Goal: Contribute content: Add original content to the website for others to see

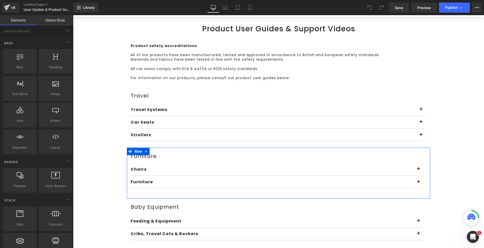
scroll to position [54, 0]
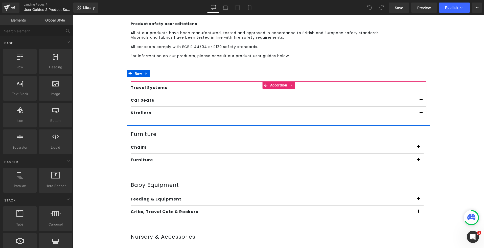
click at [419, 99] on button "button" at bounding box center [421, 100] width 10 height 12
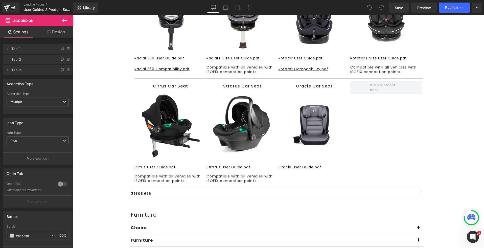
scroll to position [241, 0]
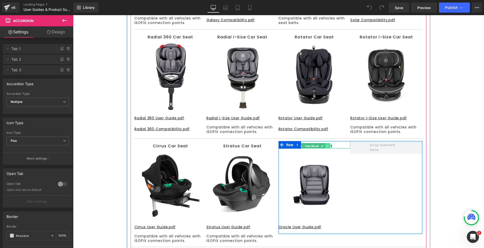
click at [326, 145] on icon at bounding box center [327, 145] width 3 height 3
click at [323, 144] on icon at bounding box center [324, 145] width 3 height 3
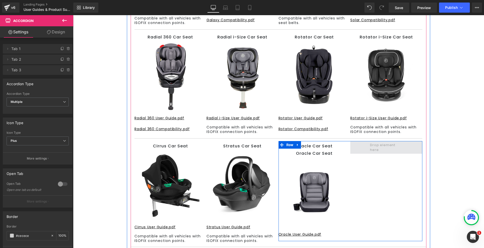
drag, startPoint x: 321, startPoint y: 150, endPoint x: 368, endPoint y: 146, distance: 46.7
click at [368, 146] on div "Oracle Car Seat Text Block Oracle Car Seat Text Block Image Oracle User Guide.p…" at bounding box center [350, 191] width 144 height 100
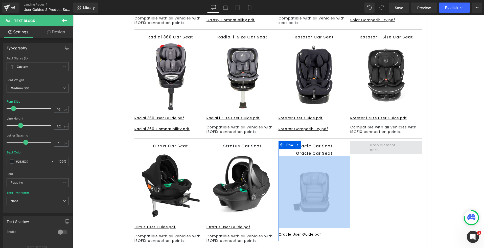
drag, startPoint x: 332, startPoint y: 153, endPoint x: 368, endPoint y: 146, distance: 36.8
click at [369, 146] on div "Oracle Car Seat Text Block Oracle Car Seat Text Block Image Oracle User Guide.p…" at bounding box center [350, 191] width 144 height 100
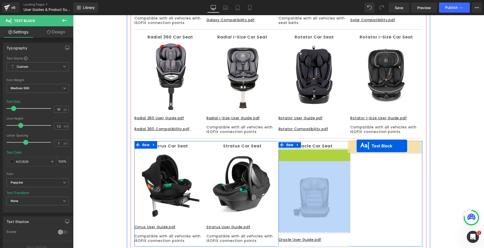
drag, startPoint x: 298, startPoint y: 153, endPoint x: 356, endPoint y: 146, distance: 58.6
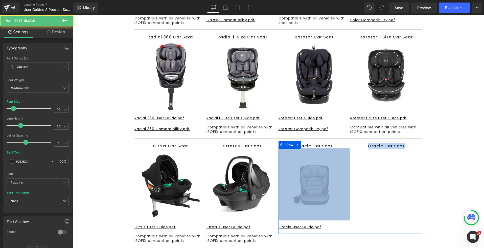
click at [336, 171] on img at bounding box center [314, 184] width 72 height 72
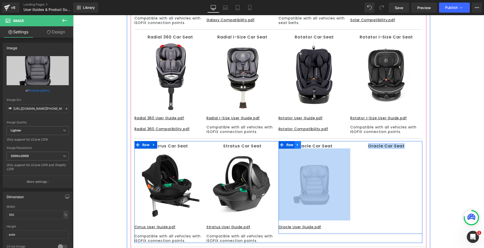
click at [296, 143] on icon at bounding box center [298, 145] width 4 height 4
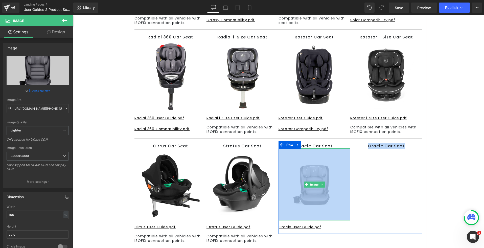
click at [360, 165] on div "Oracle Car Seat Text Block Image Oracle User Guide.pdf Button Oracle Car Seat T…" at bounding box center [350, 187] width 144 height 93
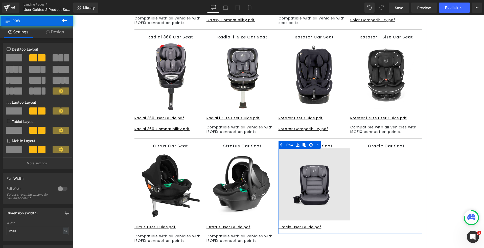
click at [337, 166] on img at bounding box center [314, 184] width 72 height 72
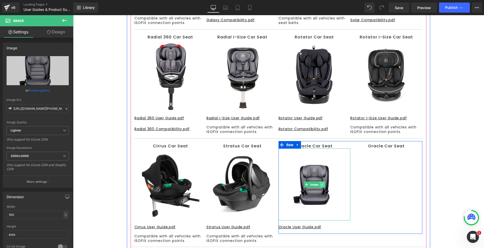
click at [321, 184] on icon at bounding box center [322, 184] width 3 height 3
click at [317, 185] on link at bounding box center [319, 184] width 5 height 6
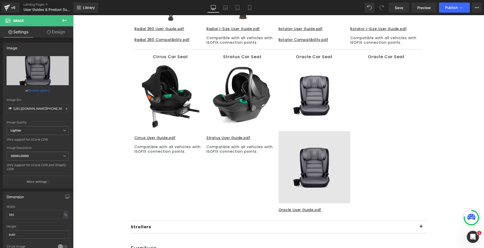
scroll to position [325, 0]
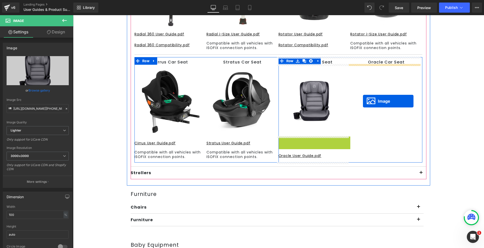
drag, startPoint x: 303, startPoint y: 173, endPoint x: 363, endPoint y: 101, distance: 93.6
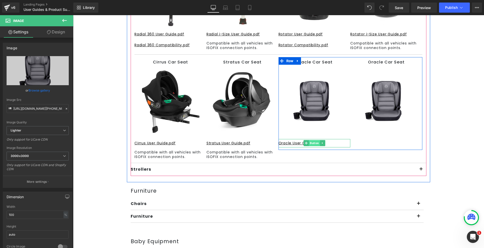
click at [312, 142] on span "Button" at bounding box center [314, 143] width 11 height 6
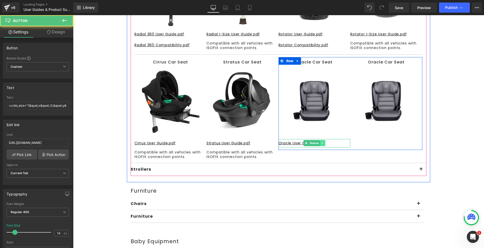
click at [321, 141] on icon at bounding box center [322, 142] width 3 height 3
click at [319, 143] on link at bounding box center [319, 143] width 5 height 6
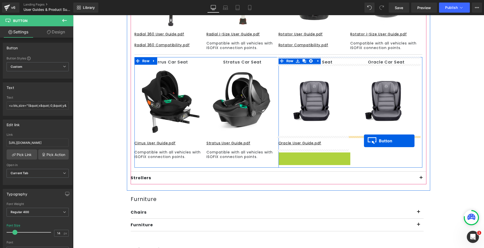
drag, startPoint x: 302, startPoint y: 156, endPoint x: 364, endPoint y: 141, distance: 63.2
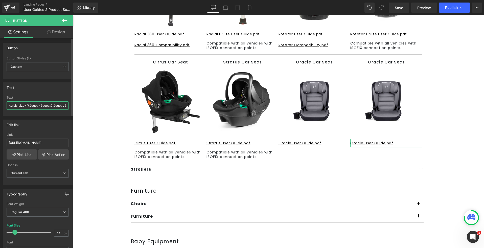
click at [41, 103] on input "<u bis_size="{&quot;x&quot;:0,&quot;y&quot;:0,&quot;w&quot;:0,&quot;h&quot;:0,&…" at bounding box center [38, 105] width 62 height 8
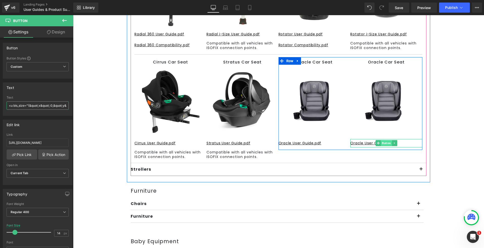
click at [382, 142] on span "Button" at bounding box center [386, 143] width 11 height 6
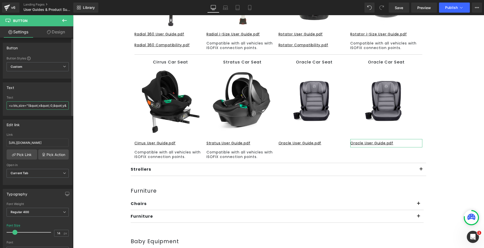
click at [34, 105] on input "<u bis_size="{&quot;x&quot;:0,&quot;y&quot;:0,&quot;w&quot;:0,&quot;h&quot;:0,&…" at bounding box center [38, 105] width 62 height 8
type input "<u bis_size="{&quot;x&quot;:0,&quot;y&quot;:0,&quot;w&quot;:0,&quot;h&quot;:0,&…"
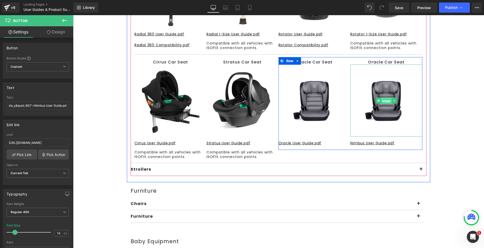
click at [385, 101] on span "Image" at bounding box center [386, 101] width 10 height 6
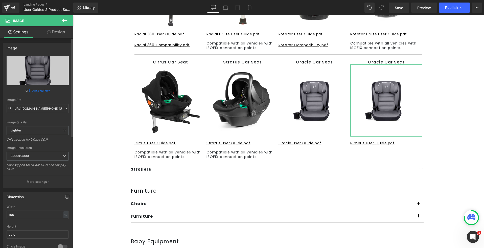
click at [29, 89] on link "Browse gallery" at bounding box center [39, 90] width 21 height 9
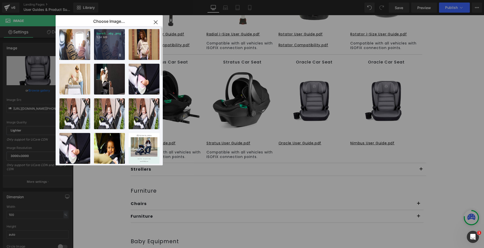
scroll to position [0, 0]
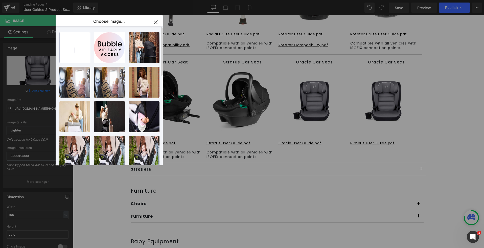
click at [77, 46] on input "file" at bounding box center [75, 47] width 30 height 30
type input "C:\fakepath\20-007-100-001_01.jpg"
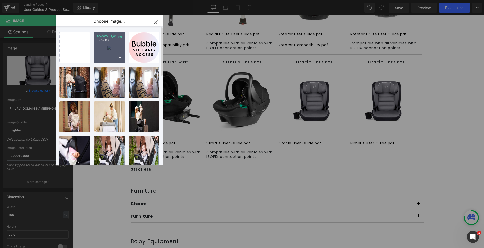
click at [109, 40] on p "85.07 KB" at bounding box center [109, 40] width 26 height 4
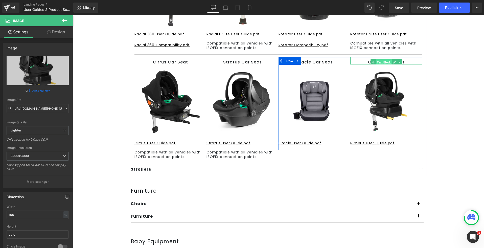
click at [376, 62] on span "Text Block" at bounding box center [384, 62] width 16 height 6
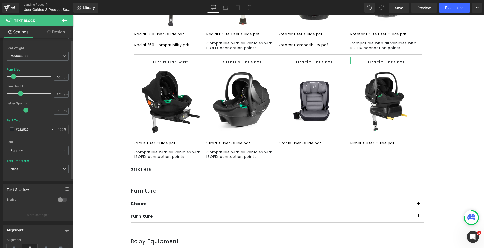
scroll to position [108, 0]
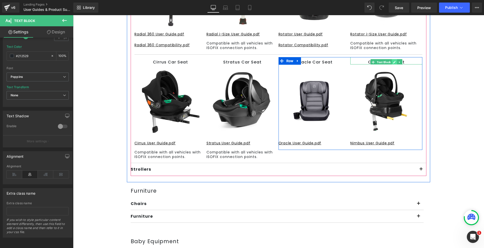
click at [393, 61] on icon at bounding box center [394, 62] width 3 height 3
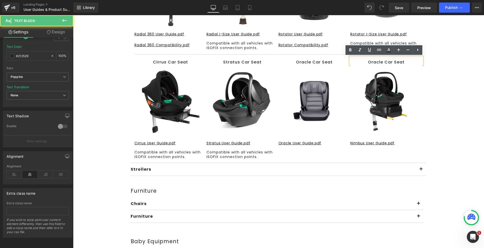
click at [372, 63] on p "Oracle Car Seat" at bounding box center [386, 62] width 72 height 5
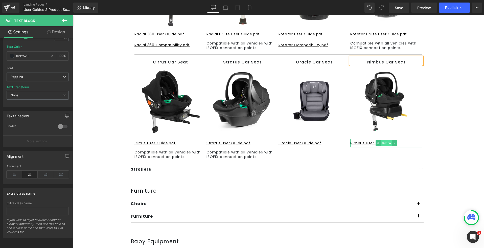
click at [381, 143] on span "Button" at bounding box center [386, 143] width 11 height 6
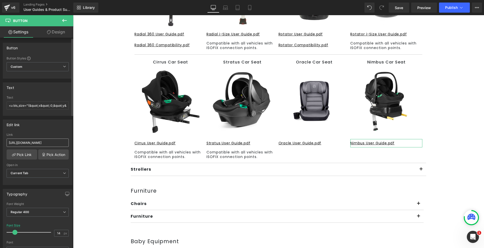
click at [30, 143] on input "https://cdn.shopify.com/s/files/1/0680/1820/9052/files/WEB_CIRRUS_USER_GUIDE.pdf" at bounding box center [38, 142] width 62 height 8
type input "https://cdn.shopify.com/s/files/1/0680/1820/9052/files/NIMBUS_USER_GUIDE.pdf?v=…"
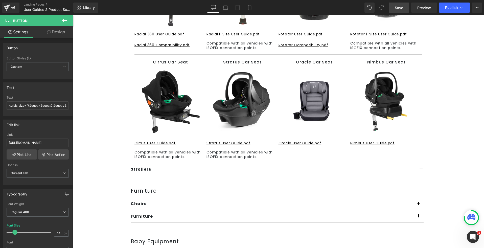
scroll to position [0, 0]
click at [406, 5] on link "Save" at bounding box center [399, 8] width 20 height 10
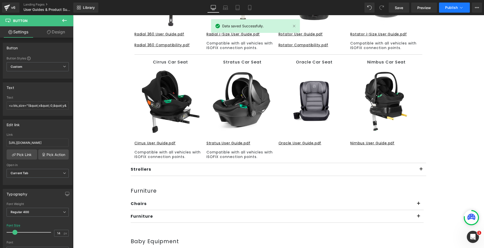
click at [455, 6] on span "Publish" at bounding box center [451, 8] width 13 height 4
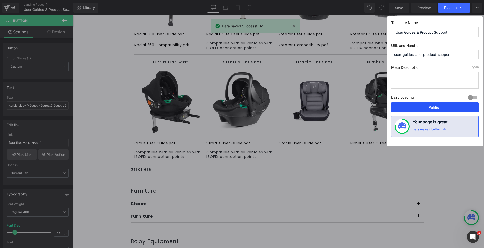
click at [431, 105] on button "Publish" at bounding box center [434, 107] width 87 height 10
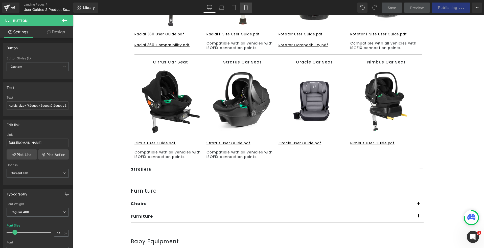
click at [243, 9] on link "Mobile" at bounding box center [246, 8] width 12 height 10
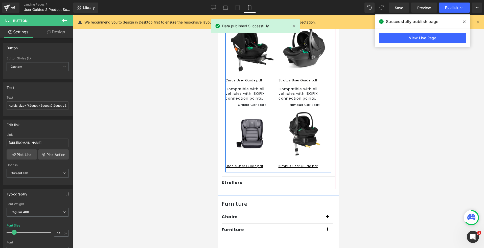
scroll to position [542, 0]
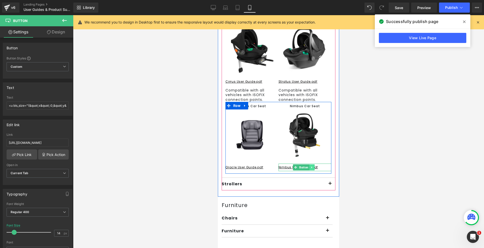
click at [311, 164] on link at bounding box center [311, 167] width 5 height 6
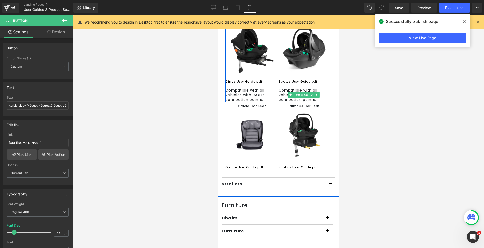
click at [314, 92] on link at bounding box center [316, 95] width 5 height 6
click at [313, 92] on link at bounding box center [313, 95] width 5 height 6
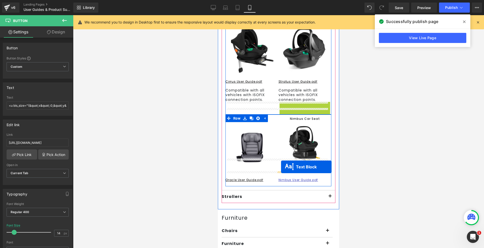
drag, startPoint x: 288, startPoint y: 96, endPoint x: 281, endPoint y: 167, distance: 70.9
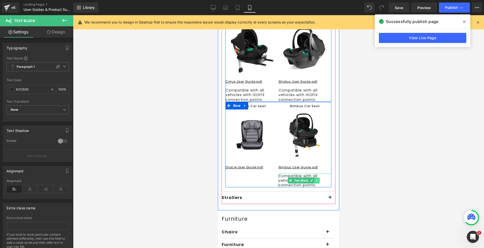
click at [315, 179] on icon at bounding box center [316, 180] width 3 height 3
click at [313, 179] on icon at bounding box center [314, 180] width 3 height 3
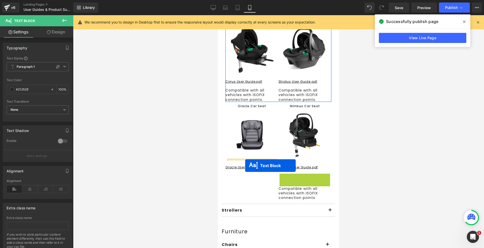
drag, startPoint x: 280, startPoint y: 165, endPoint x: 245, endPoint y: 165, distance: 34.9
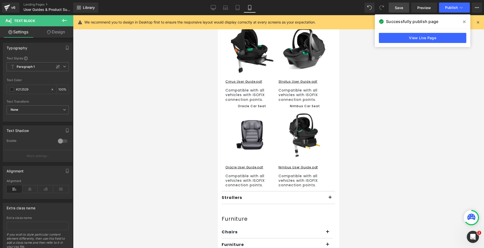
click at [401, 11] on link "Save" at bounding box center [399, 8] width 20 height 10
click at [463, 22] on icon at bounding box center [464, 21] width 3 height 3
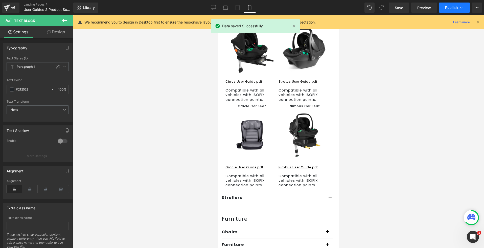
click at [463, 4] on button "Publish" at bounding box center [454, 8] width 31 height 10
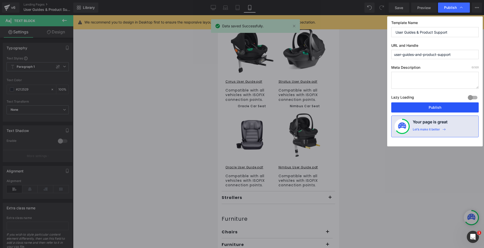
drag, startPoint x: 434, startPoint y: 106, endPoint x: 37, endPoint y: 146, distance: 398.9
click at [434, 106] on button "Publish" at bounding box center [434, 107] width 87 height 10
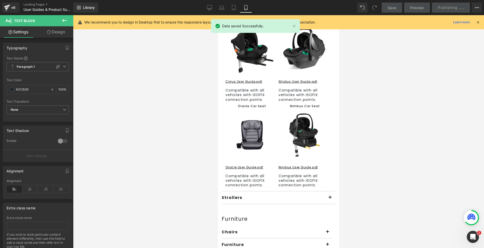
scroll to position [433, 0]
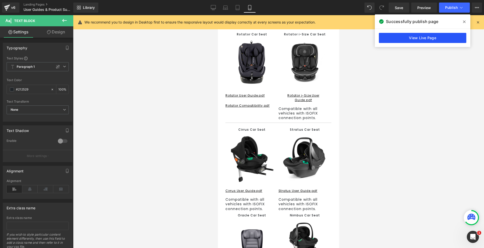
click at [429, 40] on link "View Live Page" at bounding box center [422, 38] width 87 height 10
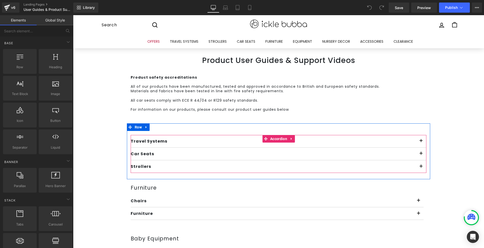
click at [416, 169] on button "button" at bounding box center [421, 166] width 10 height 12
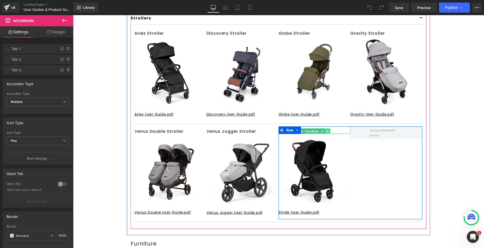
click at [326, 130] on icon at bounding box center [327, 131] width 3 height 3
click at [323, 131] on icon at bounding box center [324, 131] width 3 height 3
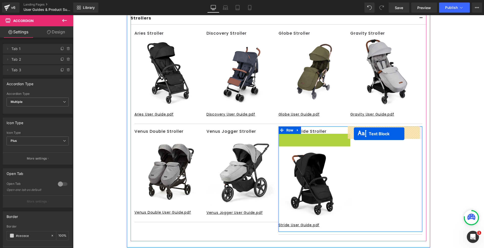
drag, startPoint x: 298, startPoint y: 137, endPoint x: 354, endPoint y: 134, distance: 55.9
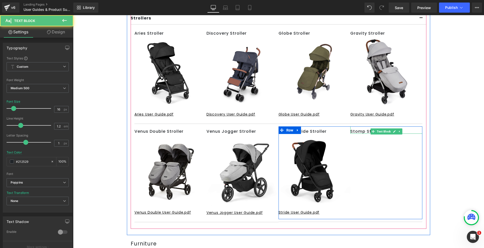
click at [359, 131] on p "Stomp Stride Stroller" at bounding box center [386, 131] width 72 height 5
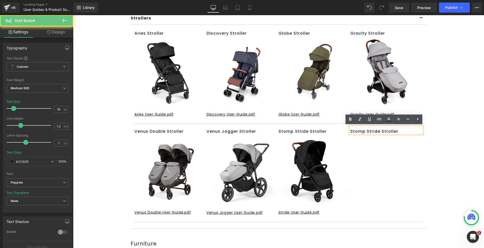
click at [360, 130] on p "Stomp Stride Stroller" at bounding box center [386, 131] width 72 height 5
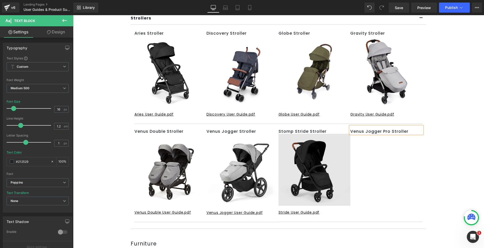
click at [307, 179] on img at bounding box center [314, 170] width 72 height 72
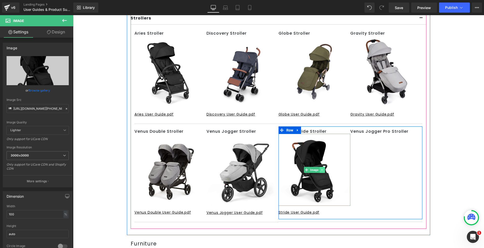
click at [321, 168] on icon at bounding box center [322, 169] width 3 height 3
click at [319, 169] on link at bounding box center [319, 170] width 5 height 6
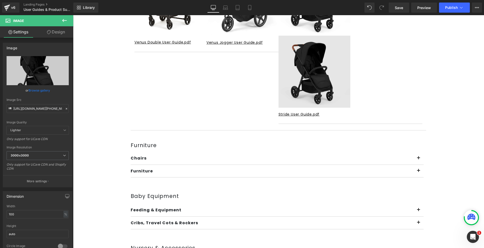
scroll to position [242, 0]
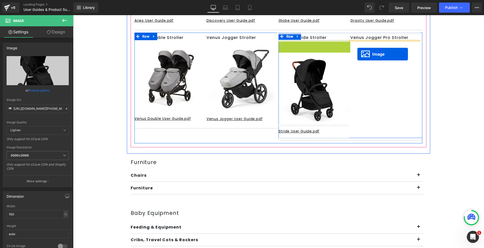
drag, startPoint x: 295, startPoint y: 76, endPoint x: 357, endPoint y: 54, distance: 66.2
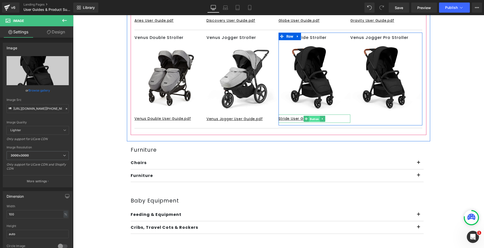
click at [309, 117] on span "Button" at bounding box center [314, 119] width 11 height 6
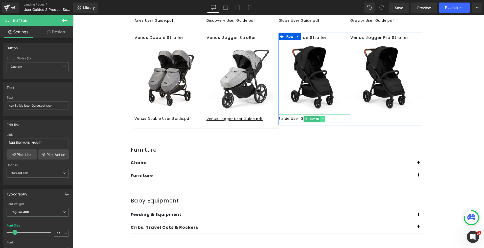
click at [321, 119] on icon at bounding box center [322, 118] width 3 height 3
click at [318, 118] on icon at bounding box center [319, 118] width 3 height 3
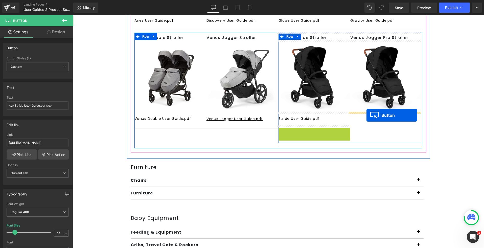
drag, startPoint x: 303, startPoint y: 131, endPoint x: 366, endPoint y: 115, distance: 65.3
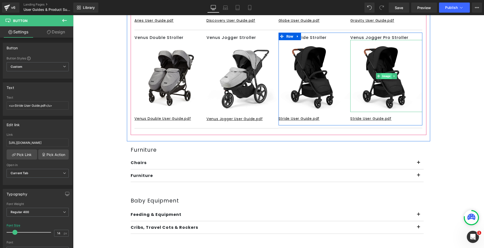
click at [385, 76] on span "Image" at bounding box center [386, 76] width 10 height 6
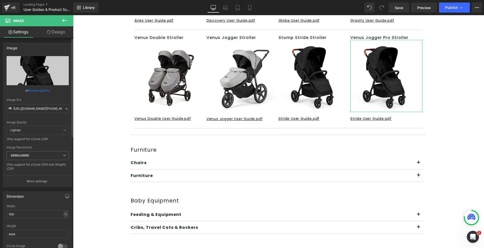
click at [39, 89] on link "Browse gallery" at bounding box center [39, 90] width 21 height 9
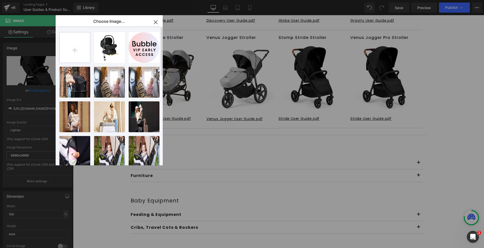
click at [72, 52] on input "file" at bounding box center [75, 47] width 30 height 30
type input "C:\fakepath\[PHONE_NUMBER]_01.jpg"
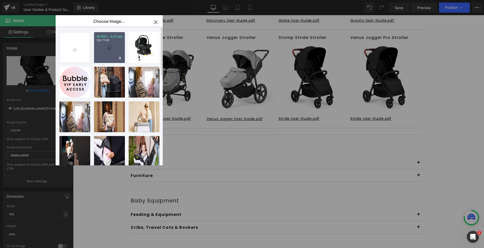
click at [118, 49] on div "18-005-...8_01.jpg 128.71 KB" at bounding box center [109, 47] width 31 height 31
type input "[URL][DOMAIN_NAME][PHONE_NUMBER]"
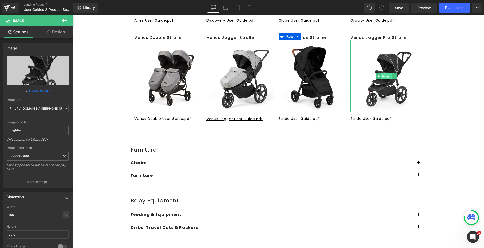
click at [385, 75] on span "Image" at bounding box center [386, 76] width 10 height 6
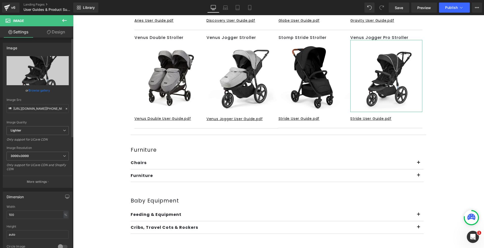
click at [51, 88] on div "or Browse gallery" at bounding box center [38, 90] width 62 height 5
click at [49, 89] on link "Browse gallery" at bounding box center [39, 90] width 21 height 9
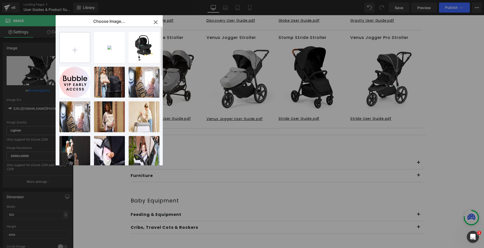
click at [74, 44] on input "file" at bounding box center [75, 47] width 30 height 30
type input "C:\fakepath\[PHONE_NUMBER]_1.jpg"
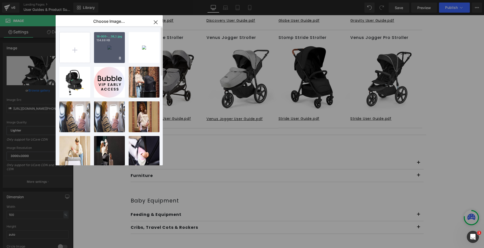
click at [113, 41] on p "134.88 KB" at bounding box center [109, 40] width 26 height 4
type input "[URL][DOMAIN_NAME][PHONE_NUMBER]"
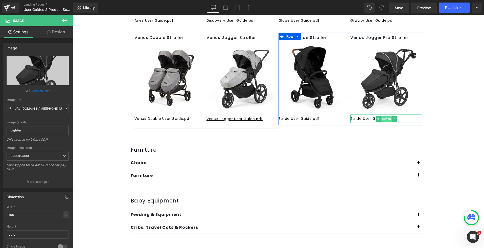
click at [381, 118] on span "Button" at bounding box center [386, 119] width 11 height 6
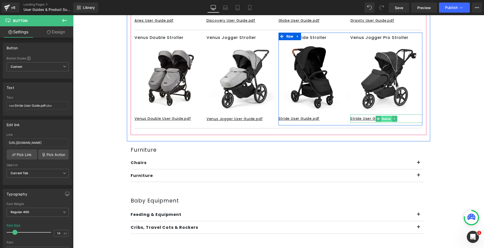
click at [384, 120] on span "Button" at bounding box center [386, 119] width 11 height 6
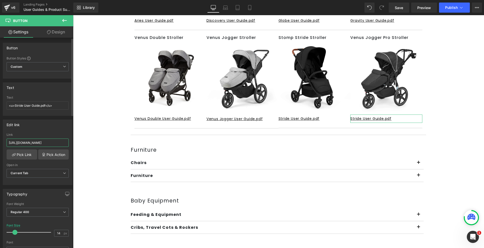
click at [40, 141] on input "[URL][DOMAIN_NAME]" at bounding box center [38, 142] width 62 height 8
paste input "VENUS_JOGGER_PRO_USER_GUIDE.pdf?v=1756993821"
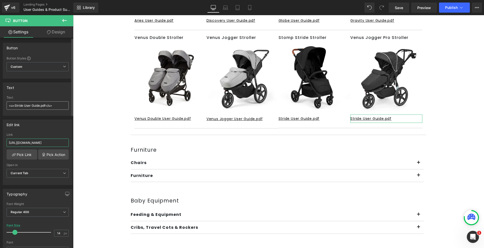
type input "[URL][DOMAIN_NAME]"
click at [19, 106] on input "<u>Stride User Guide.pdf</u>" at bounding box center [38, 105] width 62 height 8
type input "<u>Venus Jogger Pro User Guide.pdf</u>"
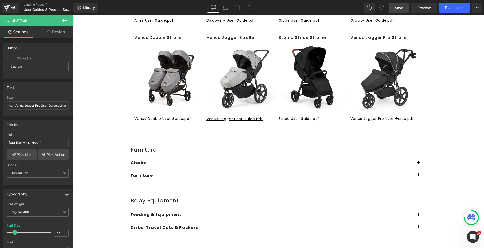
click at [403, 10] on link "Save" at bounding box center [399, 8] width 20 height 10
